Goal: Transaction & Acquisition: Purchase product/service

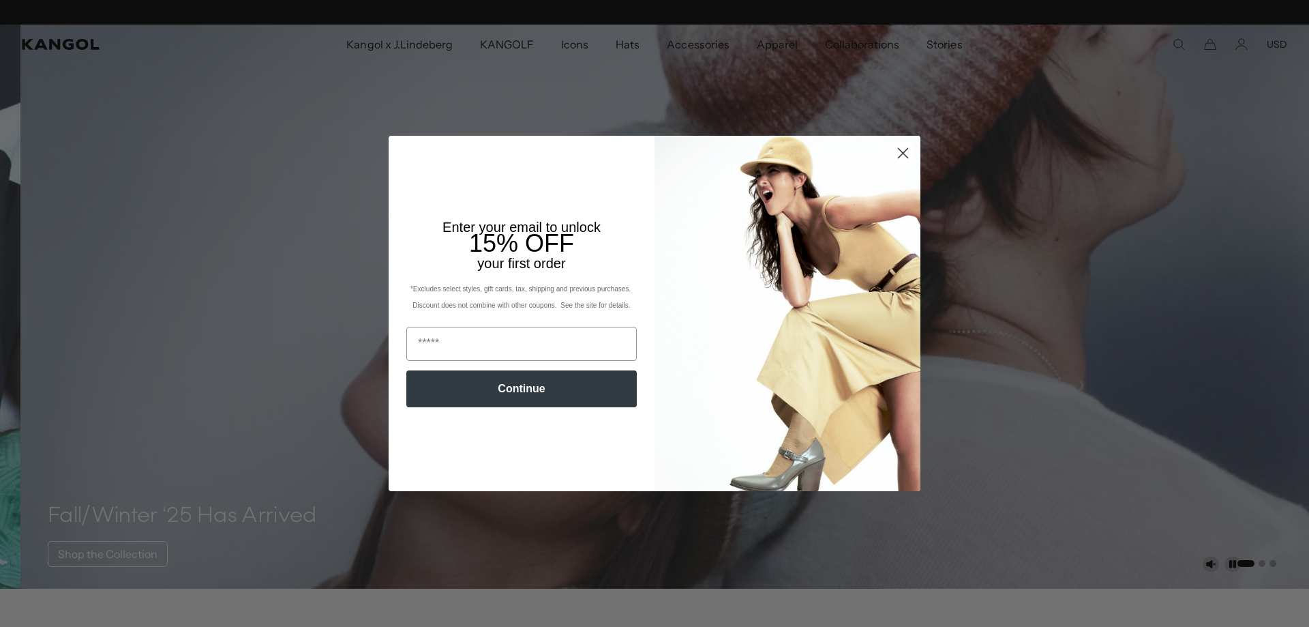
scroll to position [0, 281]
click at [899, 155] on icon "Close dialog" at bounding box center [904, 154] width 10 height 10
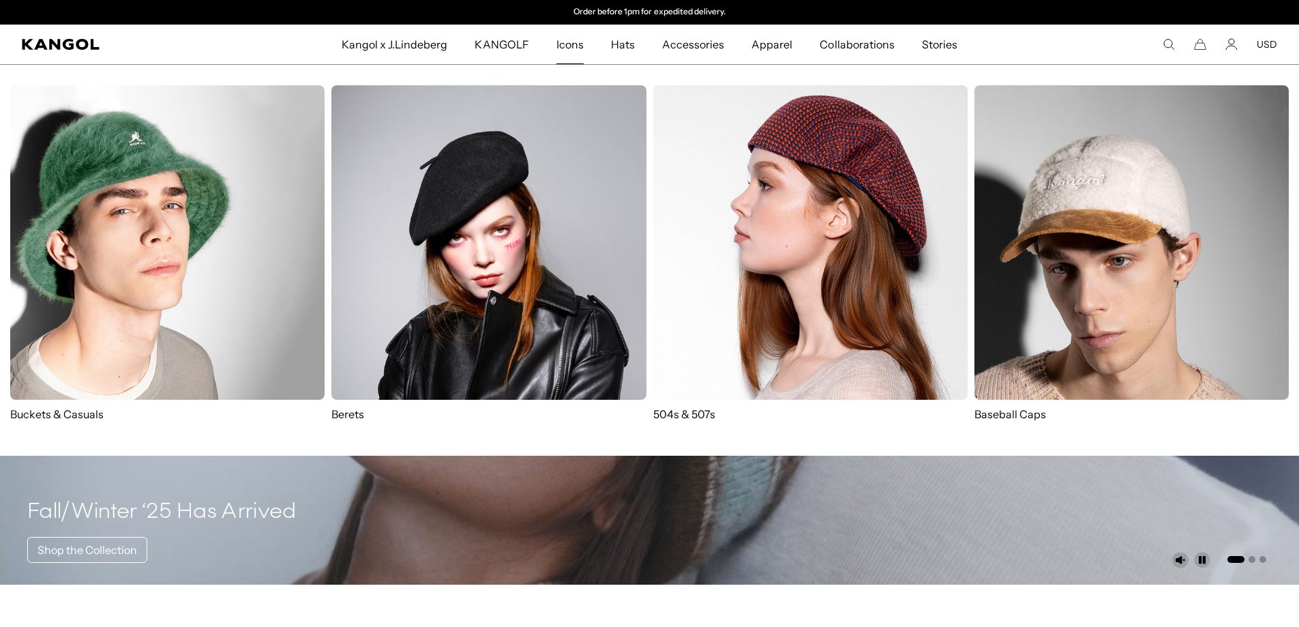
click at [724, 323] on img at bounding box center [810, 242] width 314 height 314
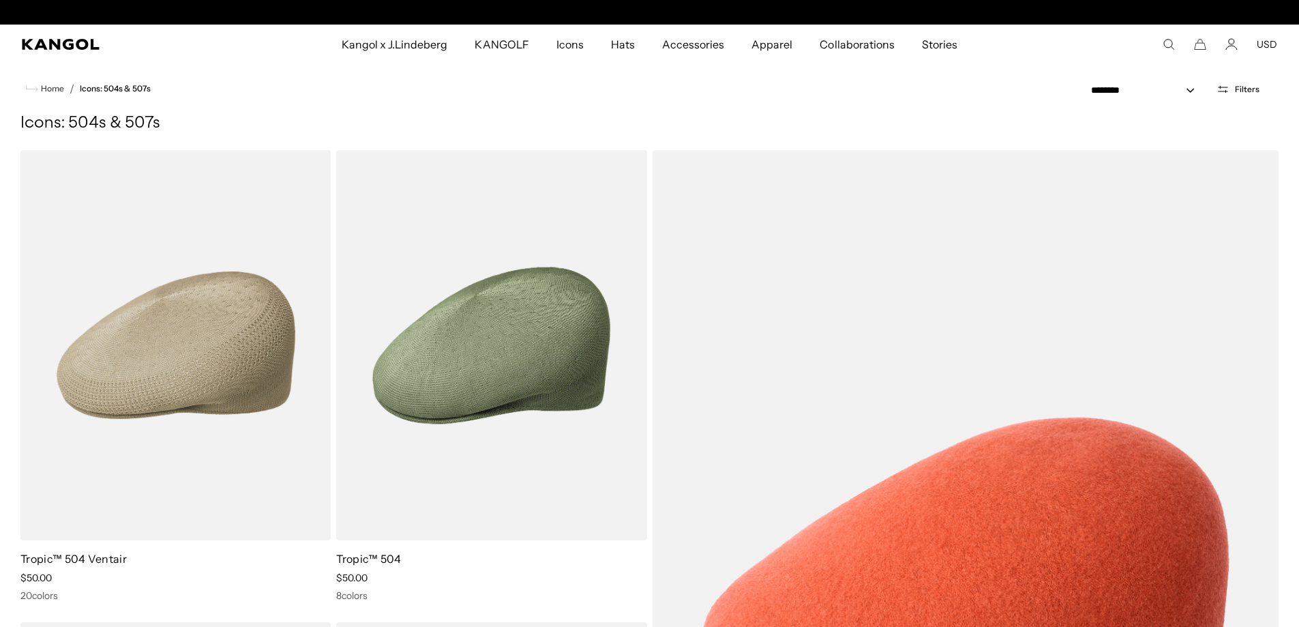
scroll to position [0, 281]
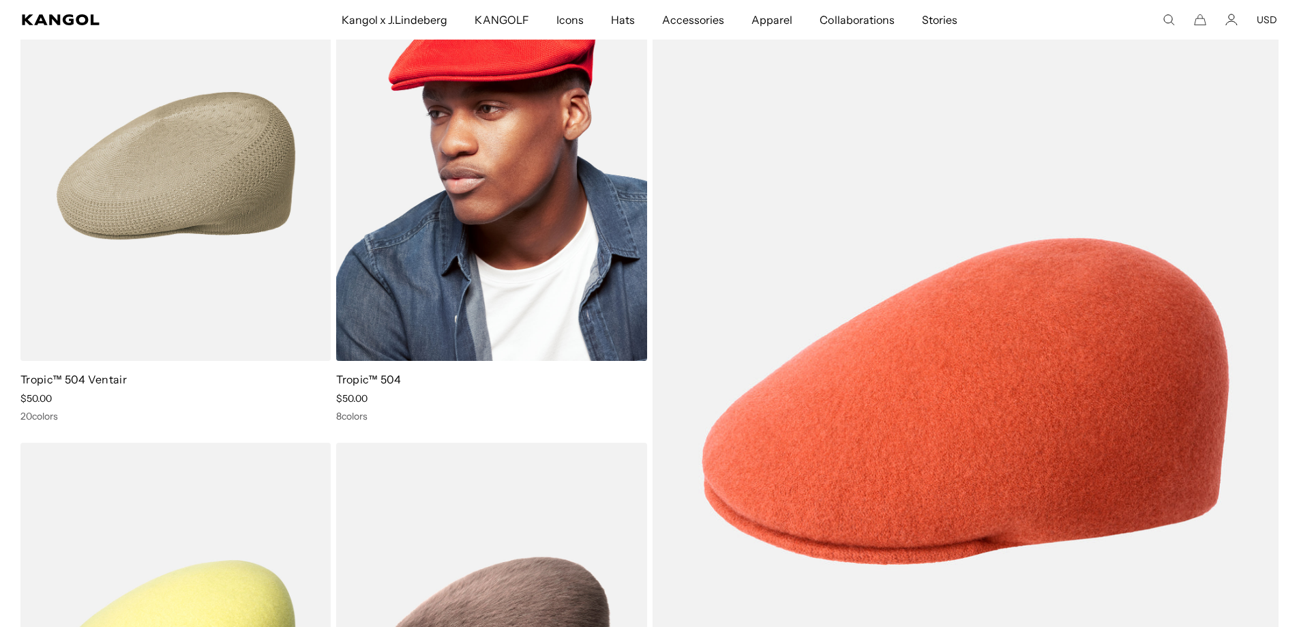
scroll to position [205, 0]
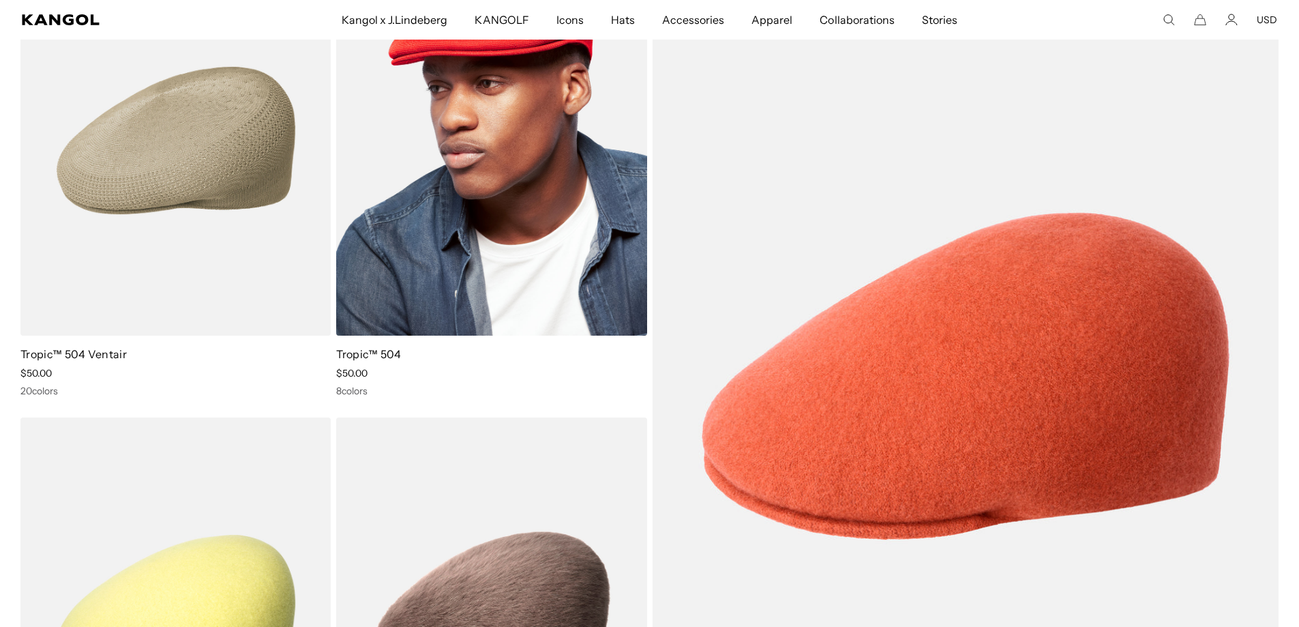
click at [503, 243] on img at bounding box center [491, 140] width 310 height 390
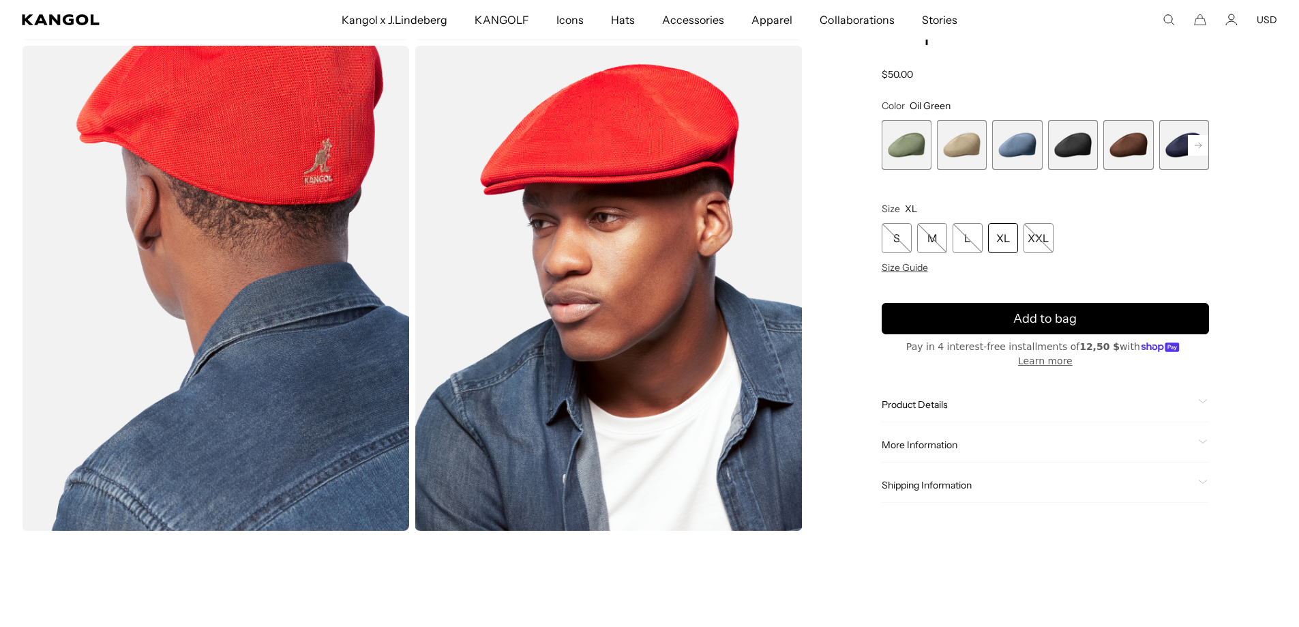
scroll to position [273, 0]
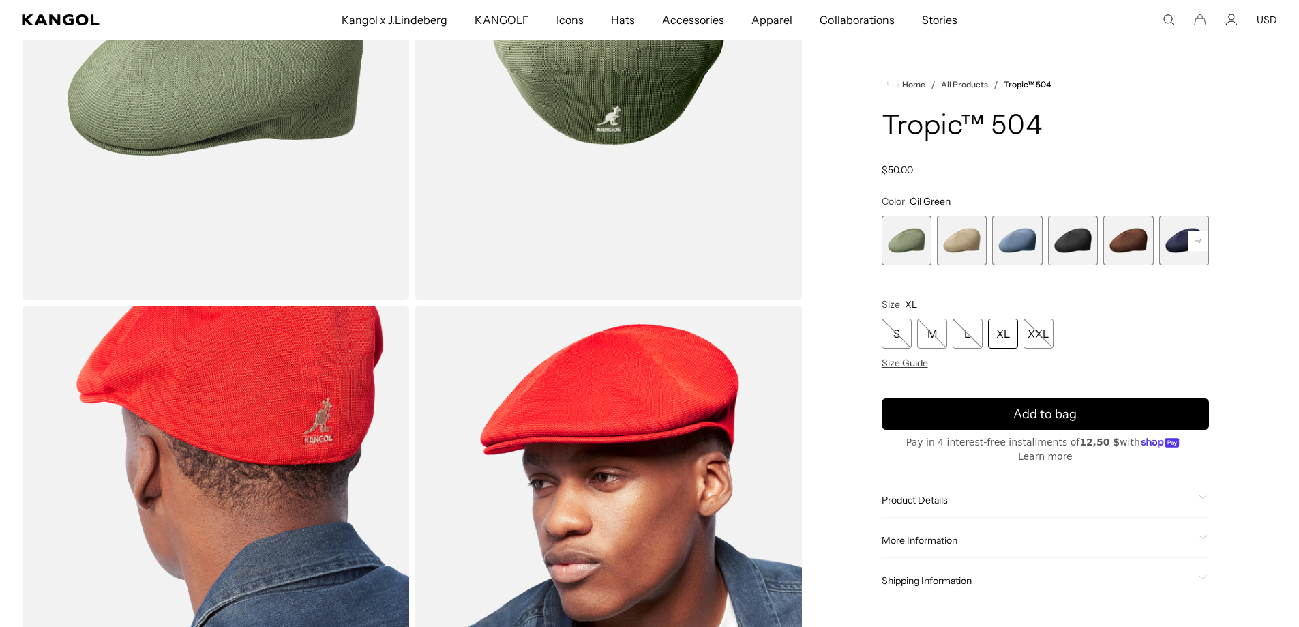
click at [906, 248] on span "1 of 9" at bounding box center [907, 240] width 50 height 50
click at [965, 248] on span "2 of 9" at bounding box center [962, 240] width 50 height 50
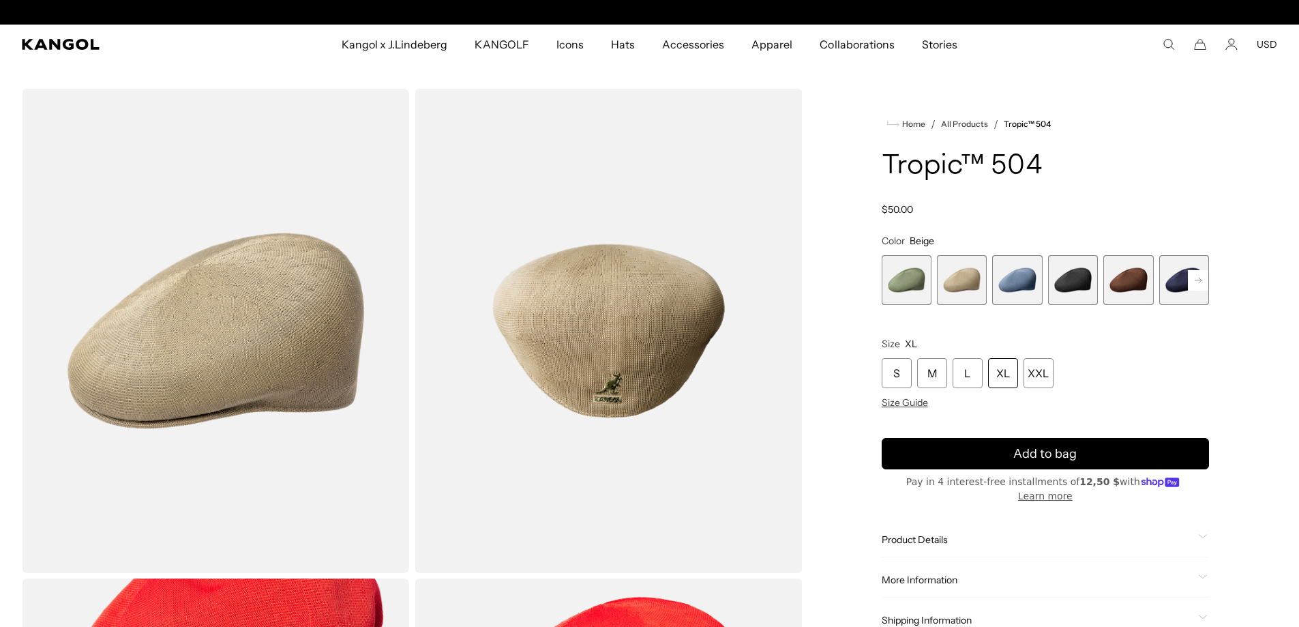
click at [1015, 278] on span "3 of 9" at bounding box center [1017, 280] width 50 height 50
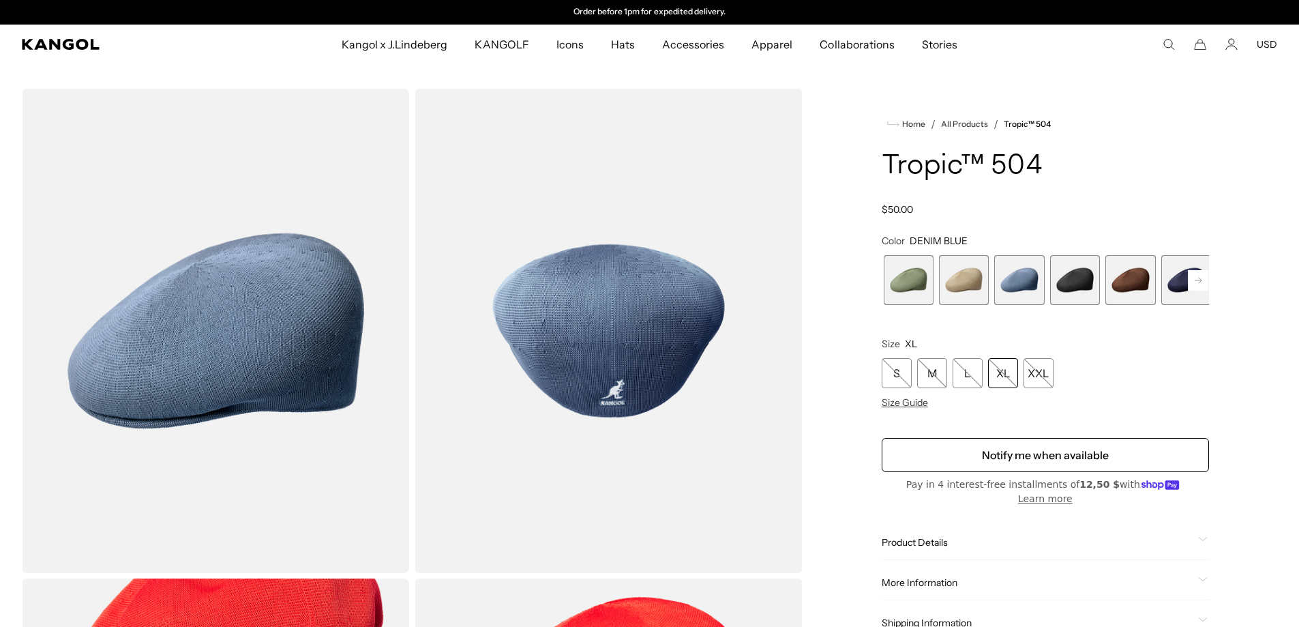
click at [1073, 274] on span "4 of 9" at bounding box center [1075, 280] width 50 height 50
click at [1072, 275] on span "4 of 9" at bounding box center [1073, 280] width 50 height 50
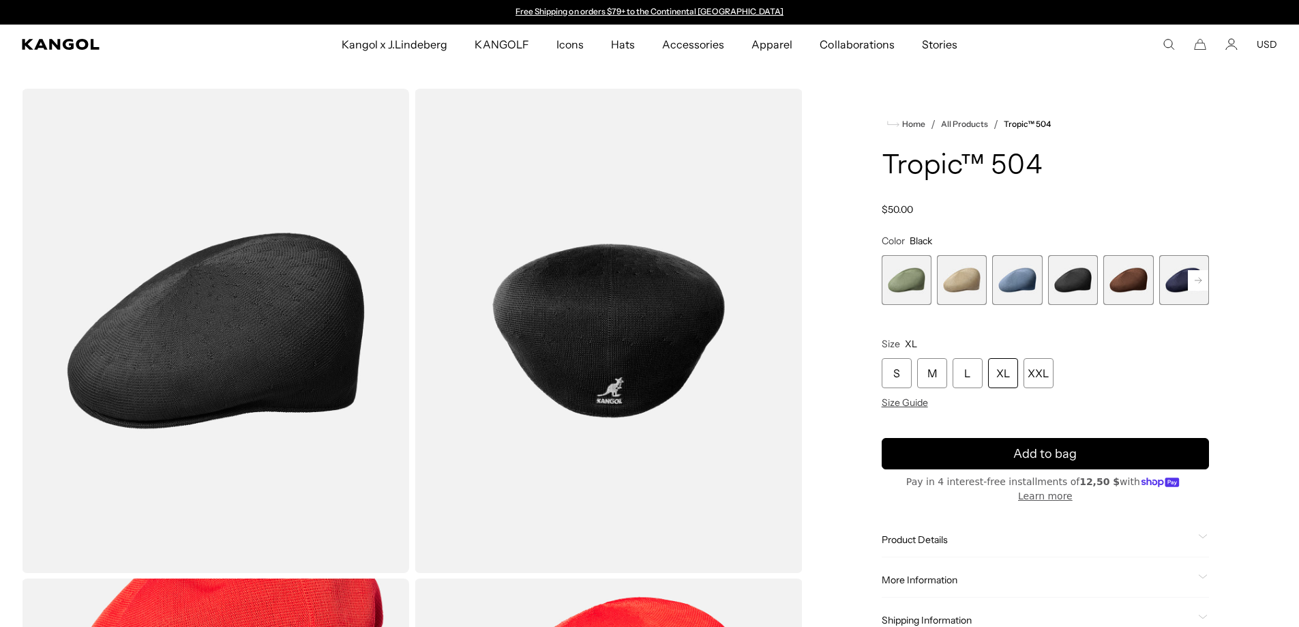
click at [1135, 283] on span "5 of 9" at bounding box center [1128, 280] width 50 height 50
